Goal: Navigation & Orientation: Find specific page/section

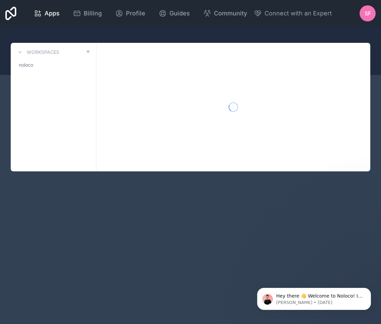
click at [128, 219] on div "Apps Billing Profile Guides Community Connect with an Expert SF Billing Profile…" at bounding box center [190, 162] width 381 height 324
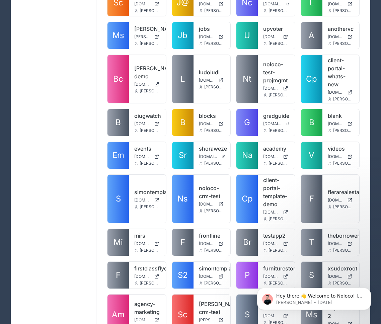
drag, startPoint x: 381, startPoint y: 69, endPoint x: 402, endPoint y: 69, distance: 21.8
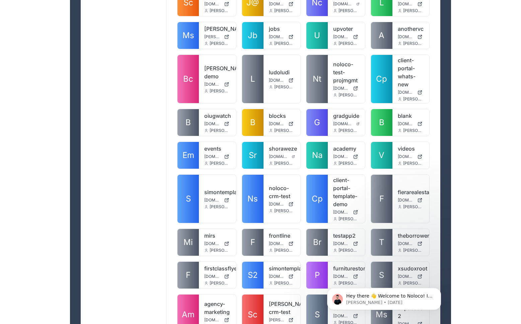
scroll to position [2318, 0]
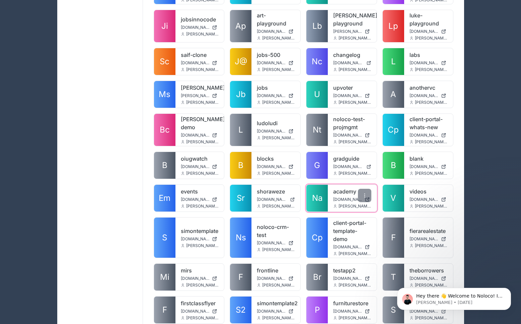
click at [323, 185] on link "Na" at bounding box center [316, 198] width 21 height 27
